Goal: Participate in discussion

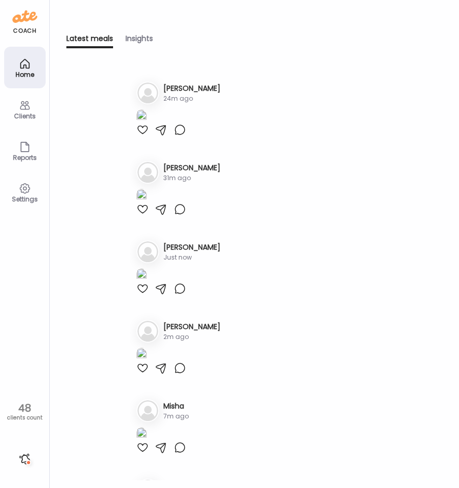
click at [179, 136] on div at bounding box center [180, 130] width 12 height 12
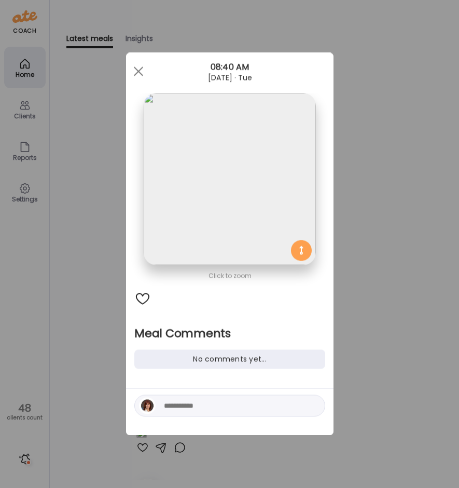
click at [187, 409] on textarea at bounding box center [234, 406] width 140 height 12
click at [70, 271] on div "Ate Coach Dashboard Wahoo! It’s official Take a moment to set up your Coach Pro…" at bounding box center [229, 244] width 459 height 488
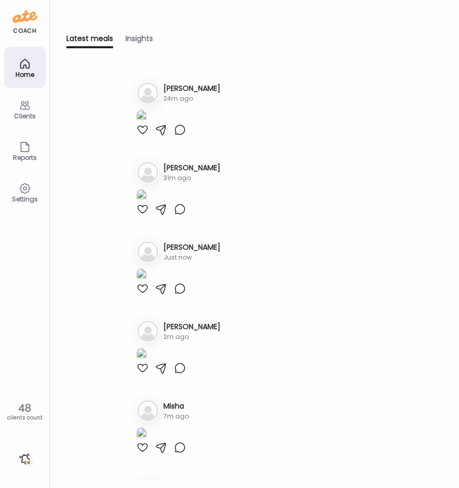
click at [147, 124] on img at bounding box center [141, 116] width 10 height 14
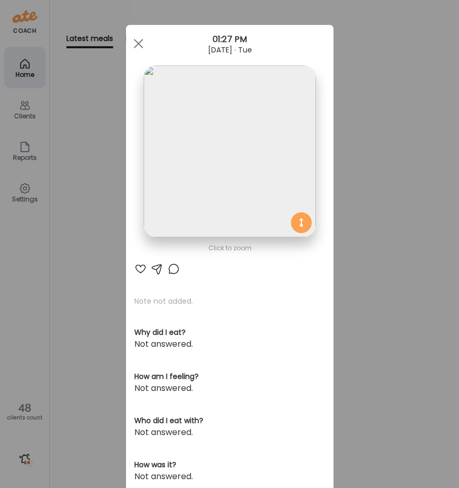
click at [170, 268] on div at bounding box center [174, 269] width 12 height 12
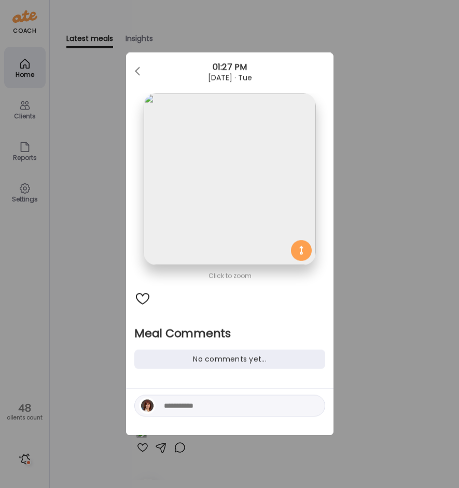
click at [190, 401] on textarea at bounding box center [234, 406] width 140 height 12
type textarea "**********"
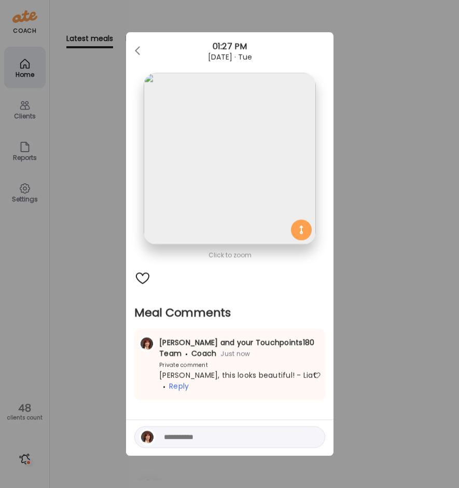
click at [87, 383] on div "Ate Coach Dashboard Wahoo! It’s official Take a moment to set up your Coach Pro…" at bounding box center [229, 244] width 459 height 488
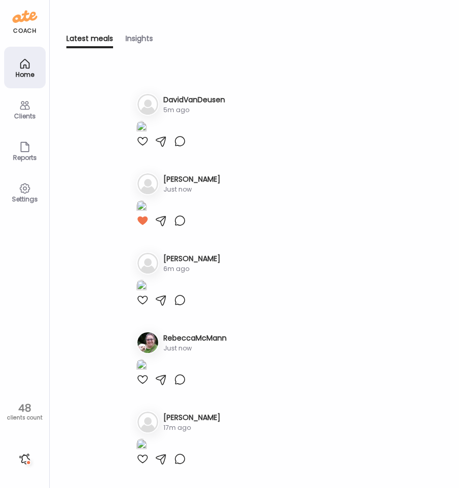
scroll to position [467, 0]
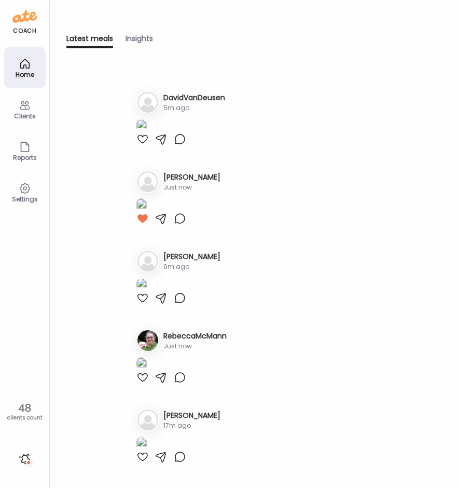
click at [27, 459] on div at bounding box center [25, 458] width 17 height 17
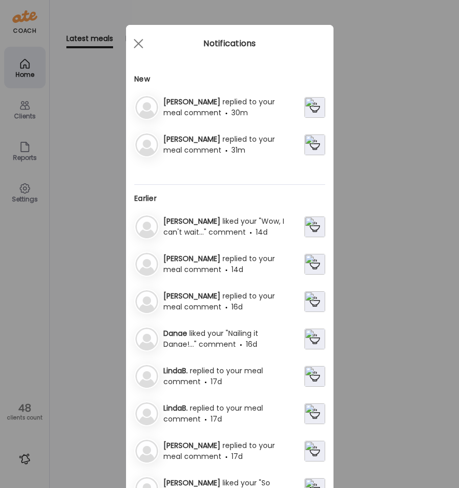
click at [310, 105] on img at bounding box center [315, 107] width 21 height 21
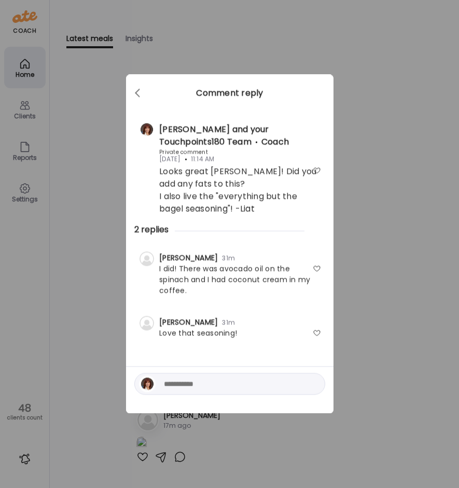
click at [317, 266] on div at bounding box center [317, 269] width 8 height 8
click at [317, 332] on div at bounding box center [317, 333] width 8 height 8
click at [89, 348] on div "Ate Coach Dashboard Wahoo! It’s official Take a moment to set up your Coach Pro…" at bounding box center [229, 244] width 459 height 488
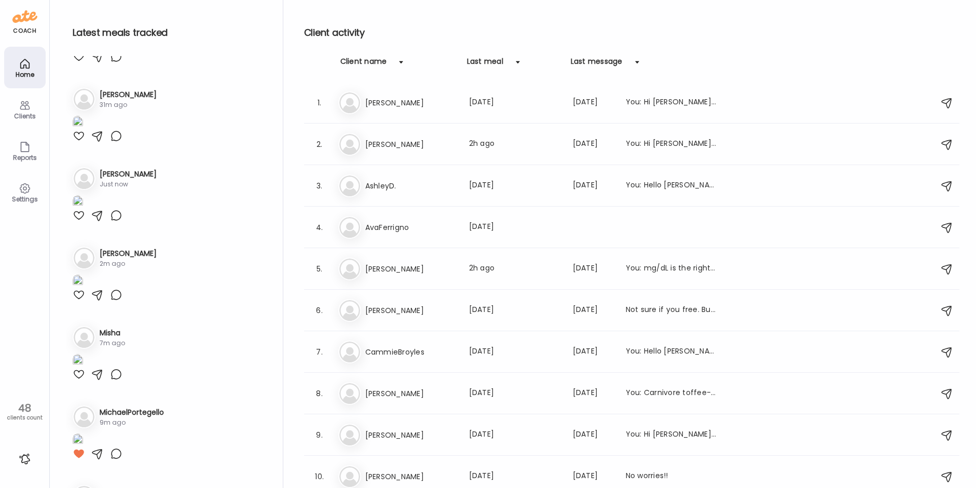
scroll to position [0, 0]
